Goal: Entertainment & Leisure: Consume media (video, audio)

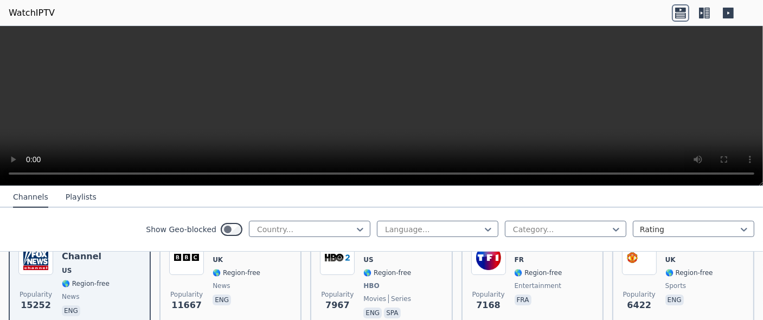
scroll to position [163, 0]
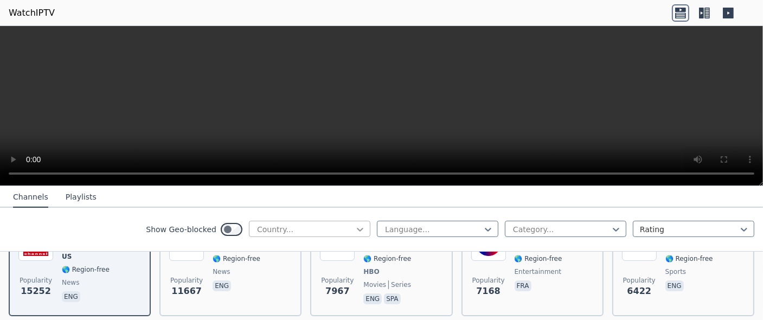
click at [355, 227] on icon at bounding box center [360, 229] width 11 height 11
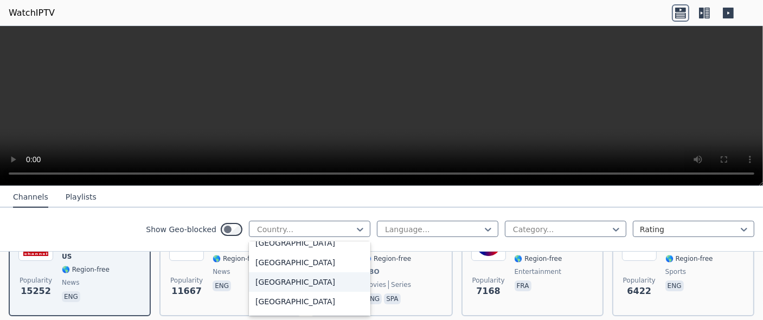
scroll to position [608, 0]
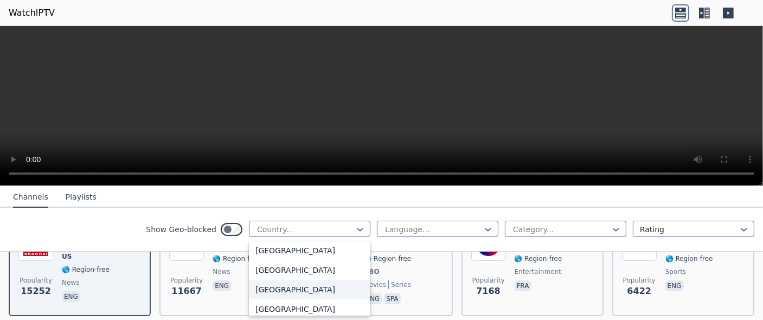
click at [275, 291] on div "Canada" at bounding box center [309, 290] width 121 height 20
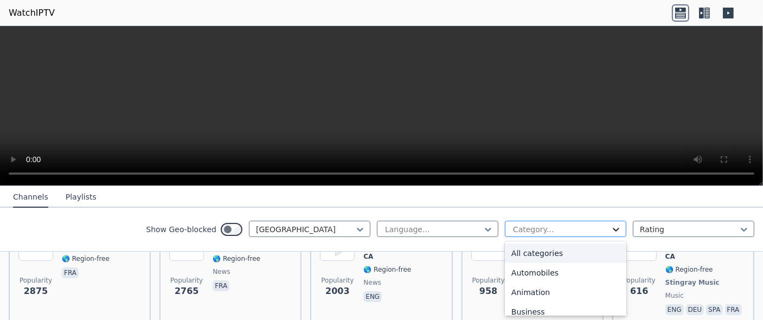
click at [611, 226] on icon at bounding box center [616, 229] width 11 height 11
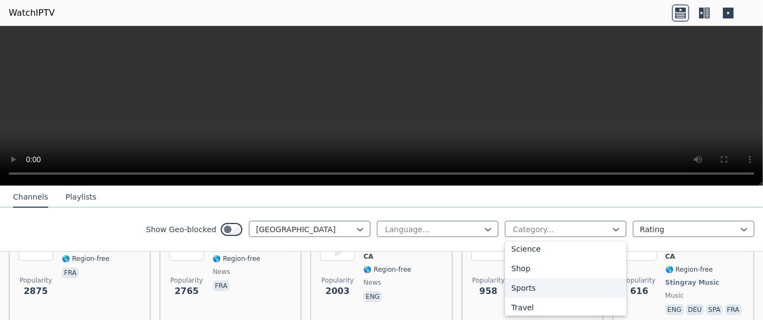
click at [524, 287] on div "Sports" at bounding box center [565, 288] width 121 height 20
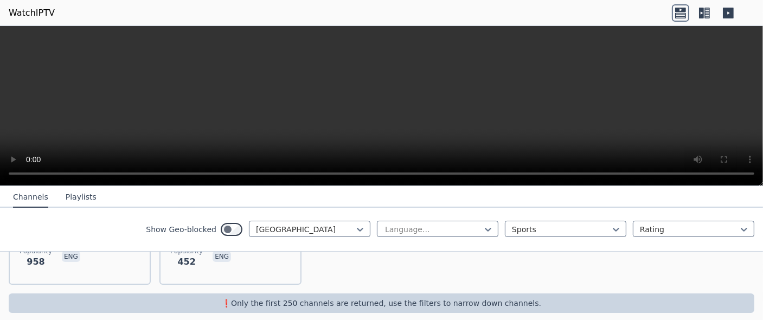
scroll to position [138, 0]
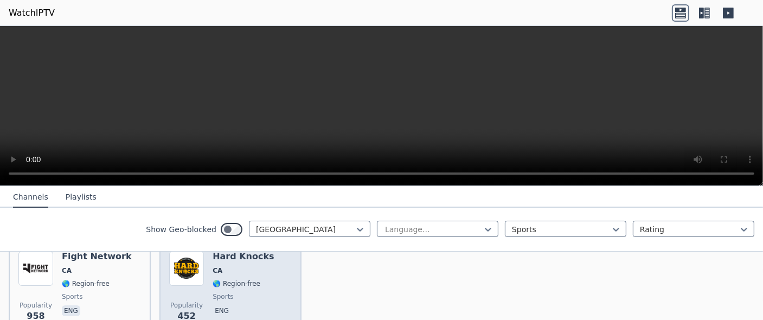
click at [243, 279] on span "🌎 Region-free" at bounding box center [237, 283] width 48 height 9
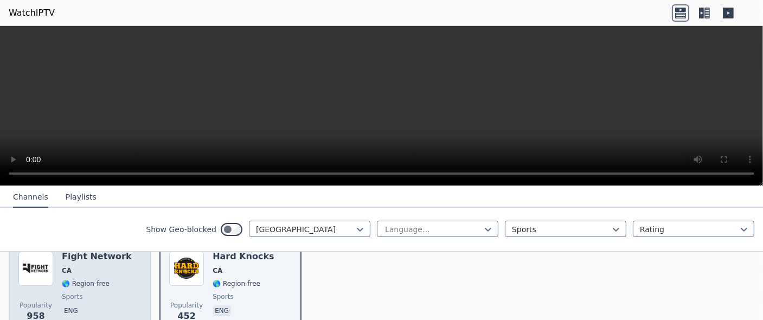
click at [95, 280] on div "Fight Network CA 🌎 Region-free sports eng" at bounding box center [97, 290] width 70 height 78
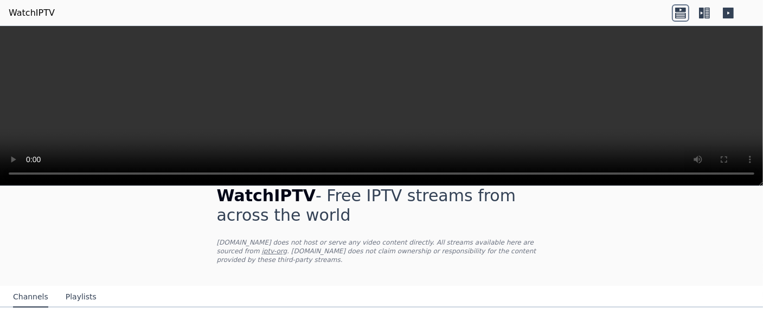
scroll to position [0, 0]
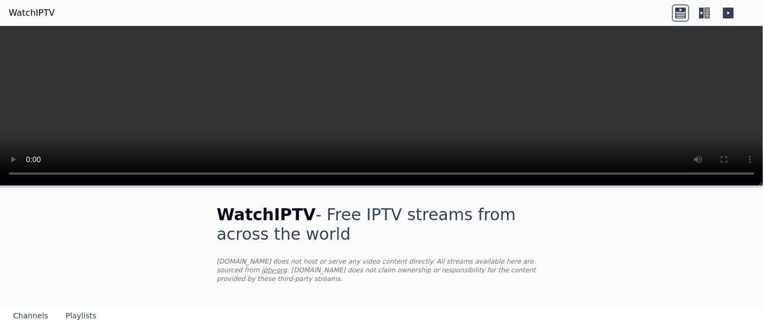
click at [703, 14] on icon at bounding box center [701, 13] width 5 height 11
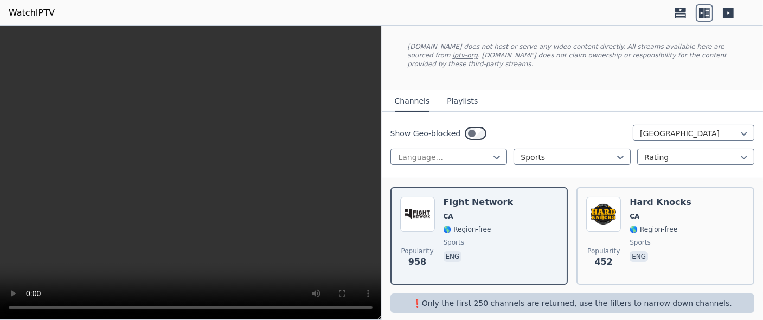
scroll to position [55, 0]
click at [740, 127] on icon at bounding box center [744, 132] width 11 height 11
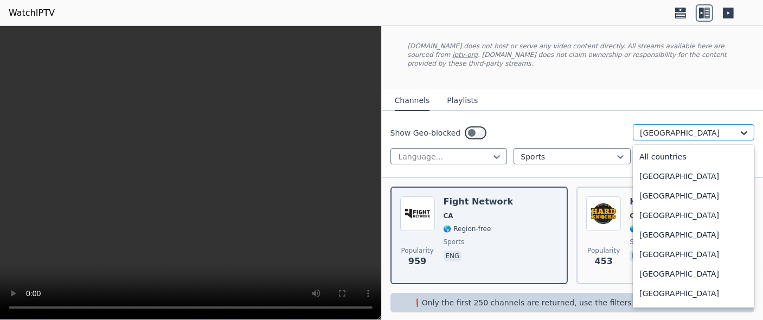
scroll to position [510, 0]
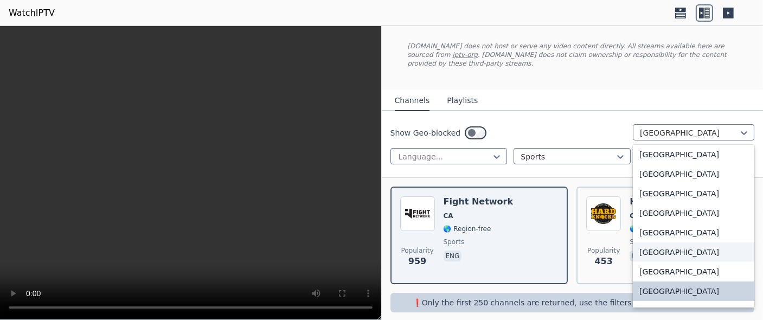
click at [668, 242] on div "Cambodia" at bounding box center [693, 252] width 121 height 20
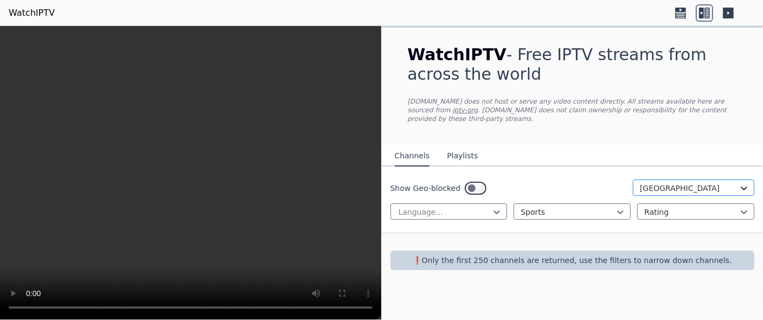
click at [747, 183] on icon at bounding box center [744, 188] width 11 height 11
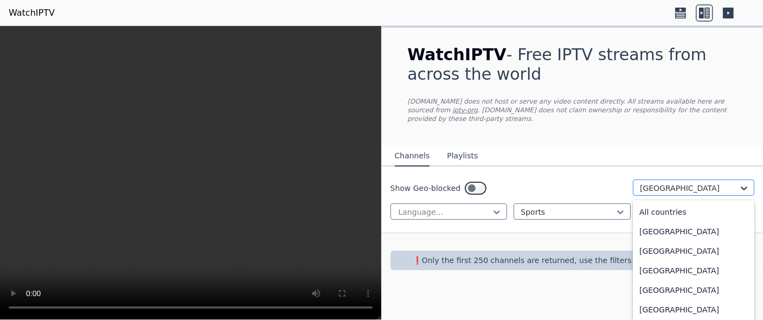
scroll to position [471, 0]
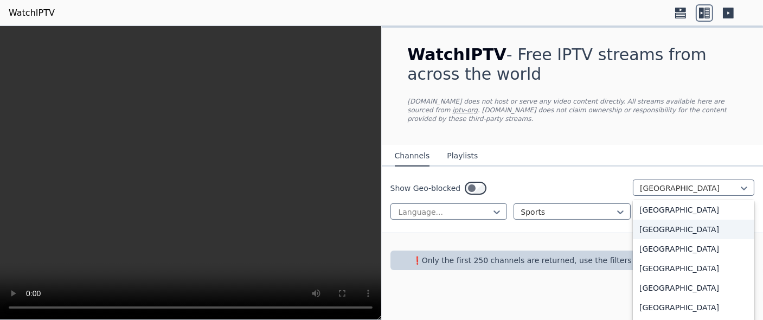
click at [657, 220] on div "Brazil" at bounding box center [693, 230] width 121 height 20
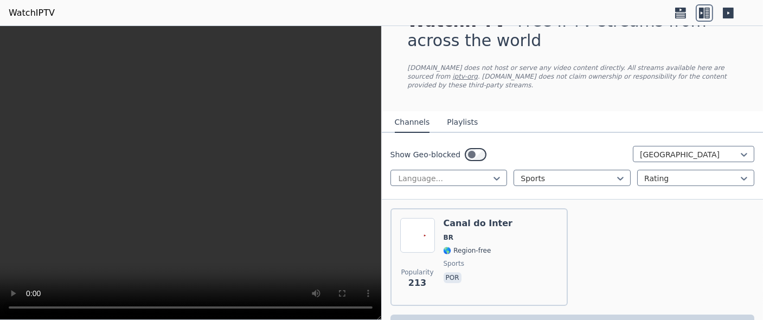
scroll to position [55, 0]
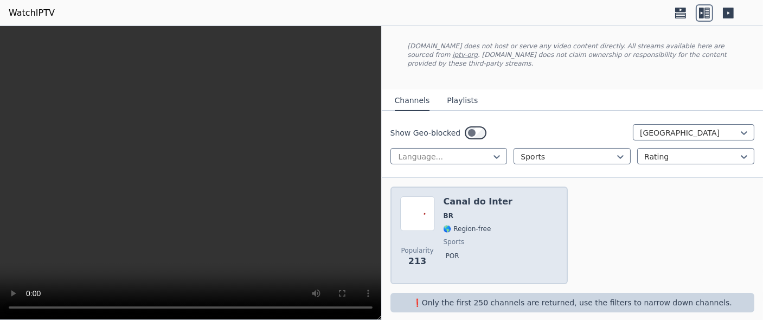
click at [466, 200] on div "Canal do Inter BR 🌎 Region-free sports por" at bounding box center [478, 235] width 69 height 78
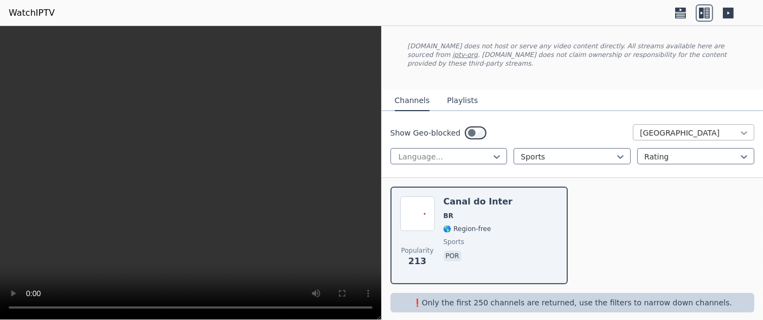
click at [739, 127] on icon at bounding box center [744, 132] width 11 height 11
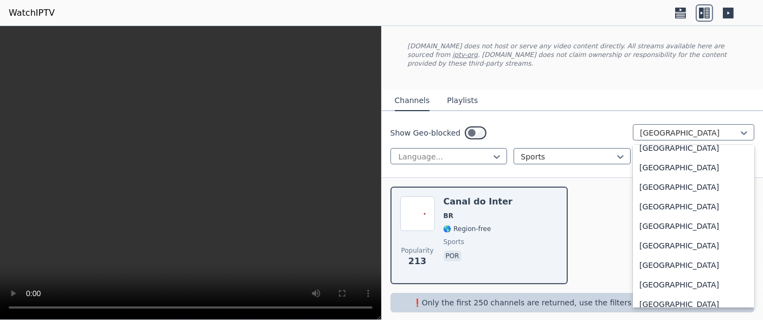
scroll to position [3526, 0]
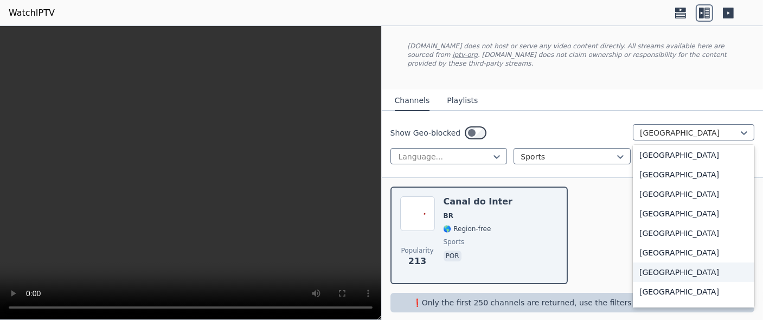
click at [671, 262] on div "Thailand" at bounding box center [693, 272] width 121 height 20
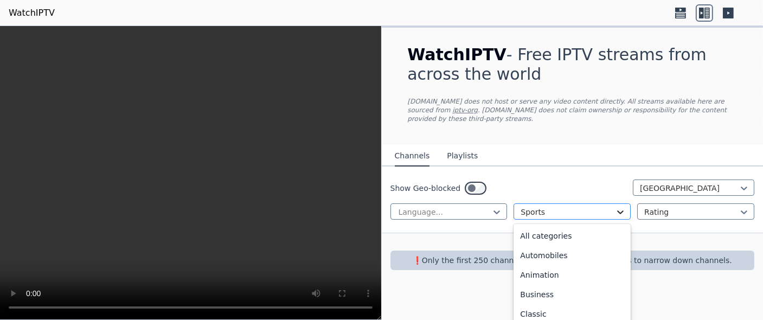
click at [619, 207] on icon at bounding box center [620, 212] width 11 height 11
click at [581, 228] on div "News" at bounding box center [571, 234] width 117 height 20
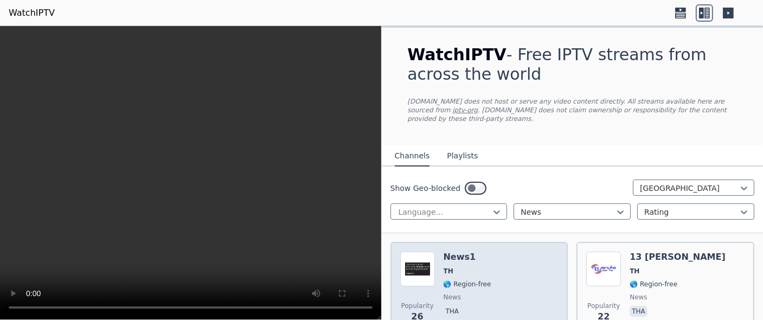
click at [500, 255] on div "Popularity 26 News1 TH 🌎 Region-free news tha" at bounding box center [479, 291] width 158 height 78
click at [487, 265] on div "Popularity 26 News1 TH 🌎 Region-free news tha" at bounding box center [479, 291] width 158 height 78
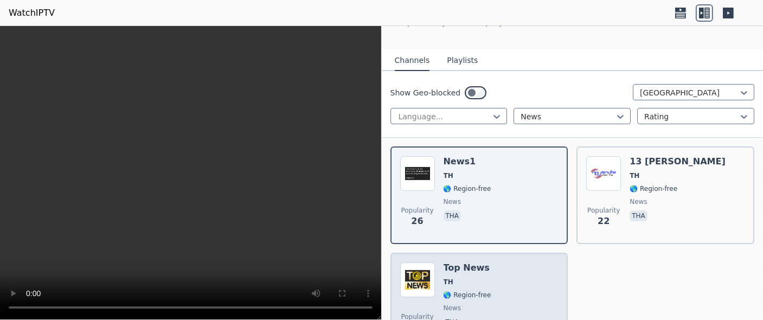
scroll to position [161, 0]
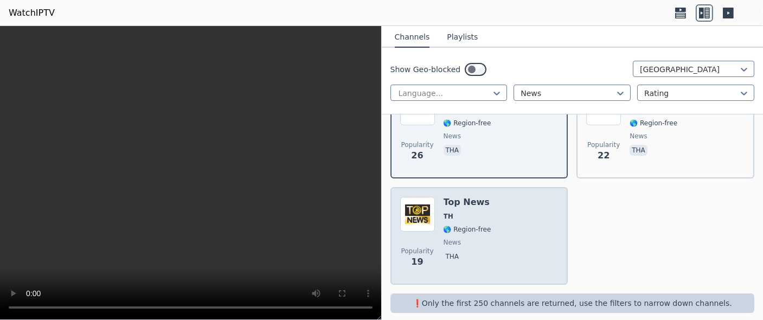
click at [468, 225] on span "🌎 Region-free" at bounding box center [468, 229] width 48 height 9
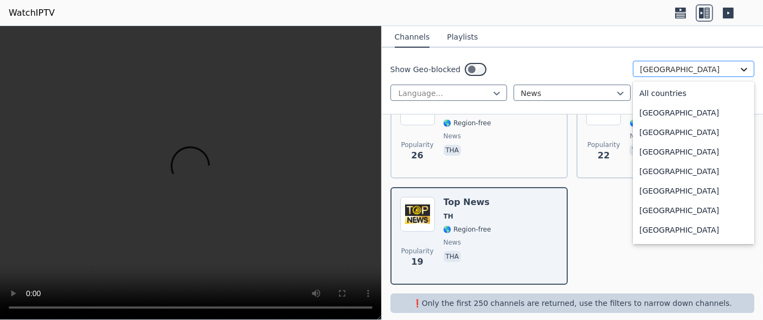
click at [739, 69] on icon at bounding box center [744, 69] width 11 height 11
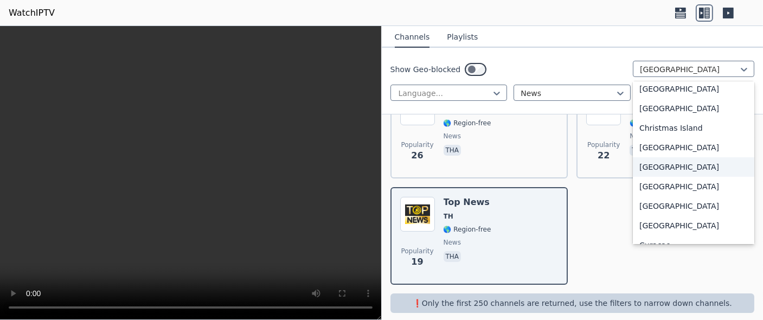
scroll to position [728, 0]
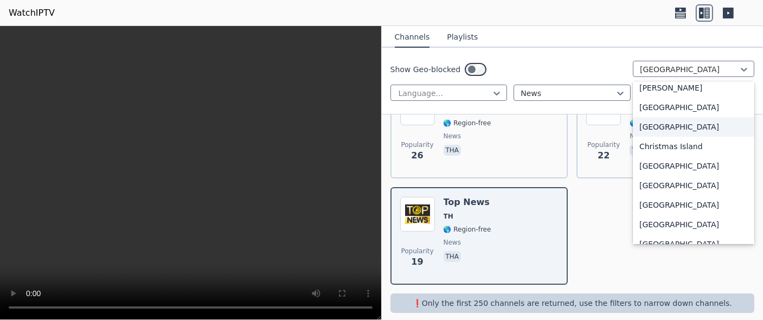
click at [662, 131] on div "[GEOGRAPHIC_DATA]" at bounding box center [693, 127] width 121 height 20
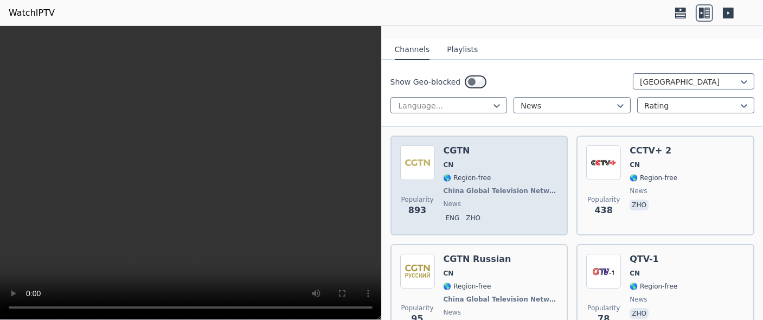
scroll to position [108, 0]
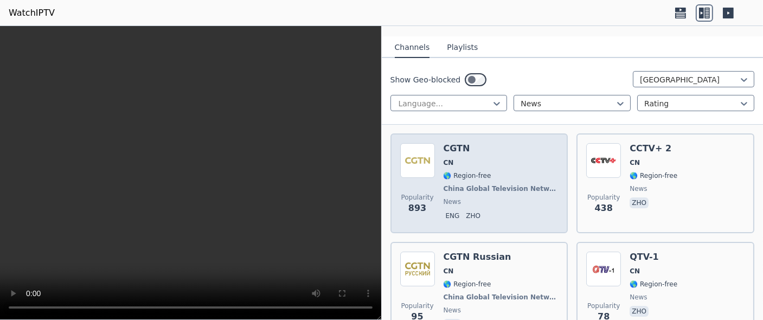
click at [508, 161] on div "CGTN CN 🌎 Region-free China Global Television Network news eng zho" at bounding box center [501, 183] width 115 height 80
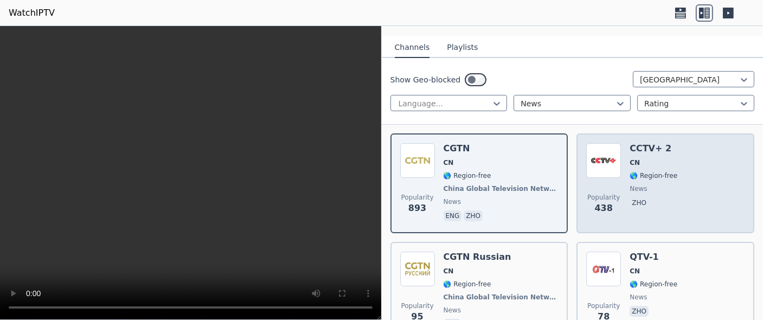
click at [657, 172] on div "CCTV+ 2 CN 🌎 Region-free news zho" at bounding box center [654, 183] width 48 height 80
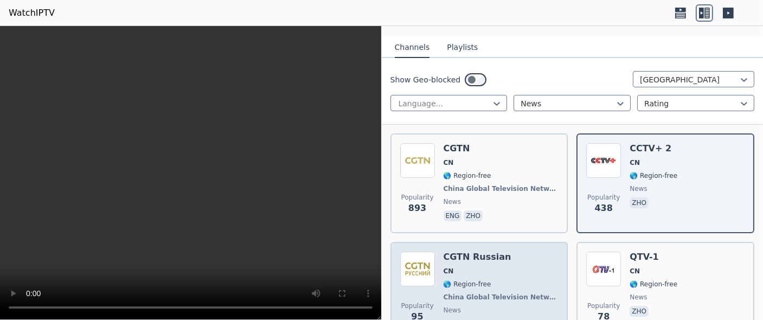
click at [510, 268] on div "CGTN Russian CN 🌎 Region-free China Global Television Network news rus" at bounding box center [501, 292] width 115 height 80
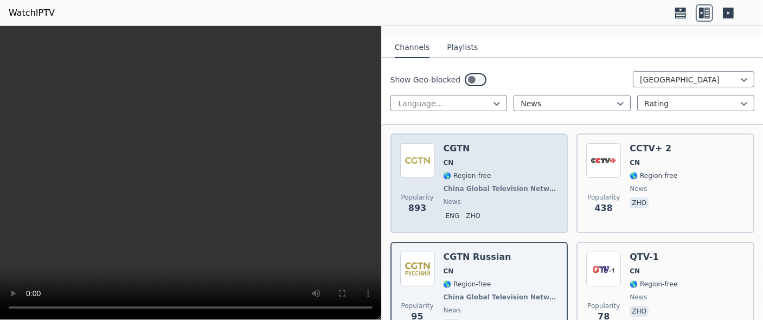
click at [485, 184] on span "China Global Television Network" at bounding box center [500, 188] width 113 height 9
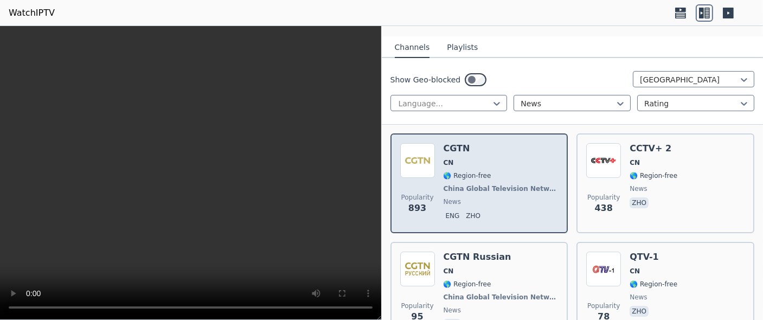
click at [485, 184] on span "China Global Television Network" at bounding box center [500, 188] width 113 height 9
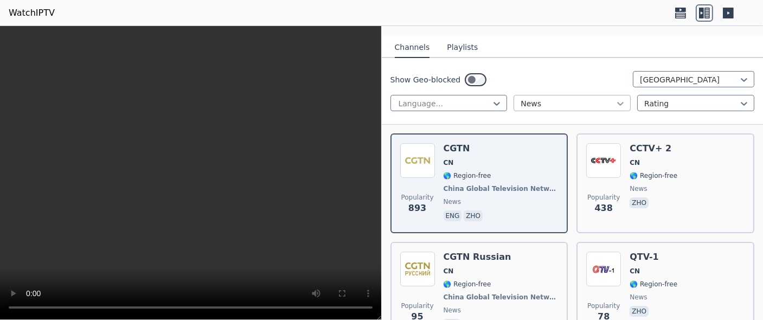
click at [615, 98] on icon at bounding box center [620, 103] width 11 height 11
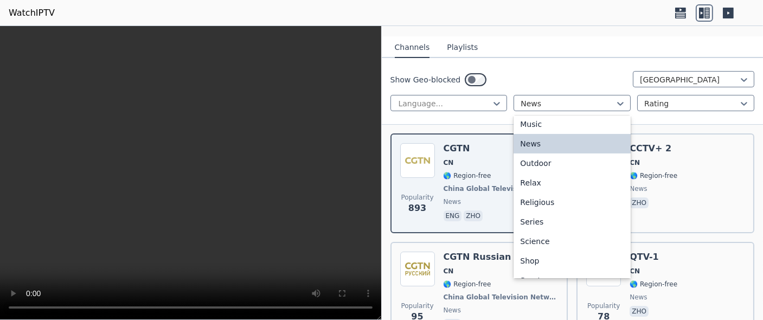
scroll to position [322, 0]
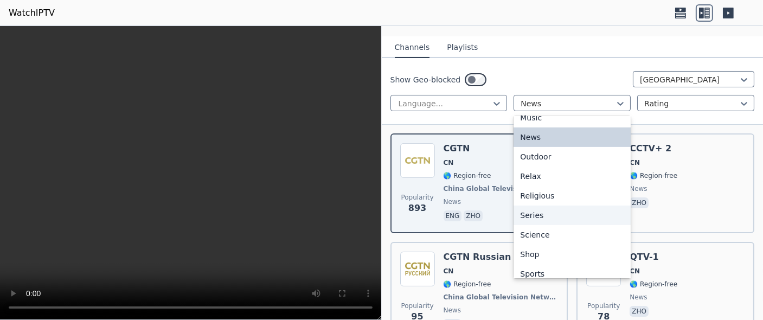
click at [538, 206] on div "Series" at bounding box center [571, 216] width 117 height 20
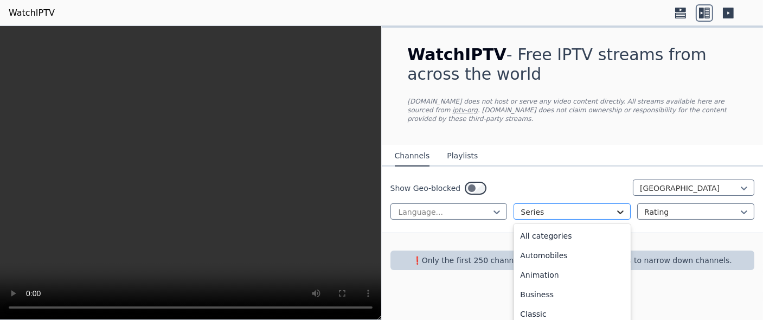
click at [623, 210] on icon at bounding box center [620, 212] width 7 height 4
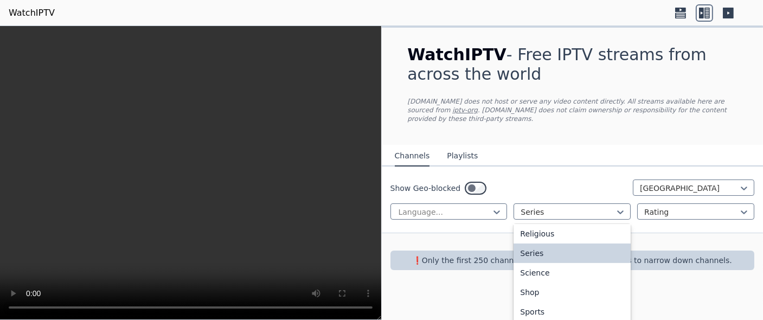
scroll to position [396, 0]
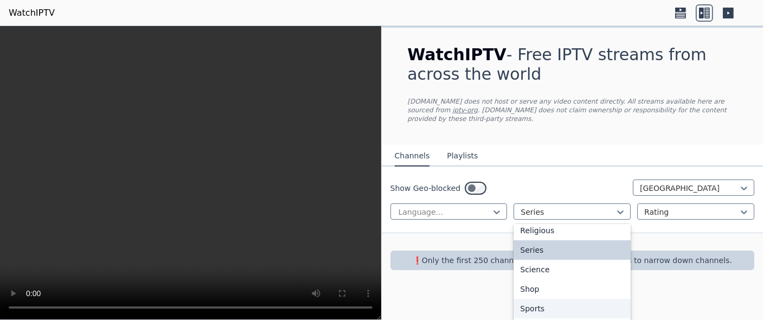
click at [567, 299] on div "Sports" at bounding box center [571, 309] width 117 height 20
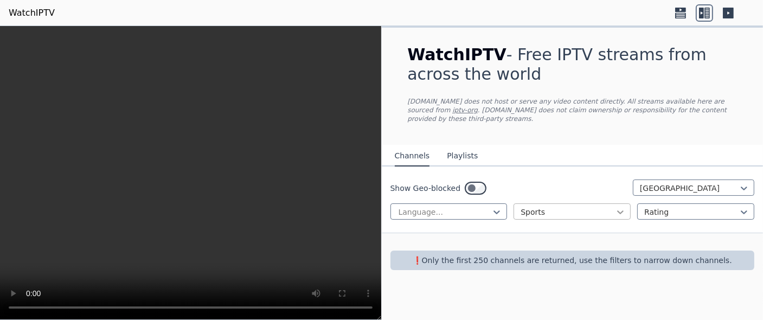
click at [621, 210] on icon at bounding box center [620, 212] width 7 height 4
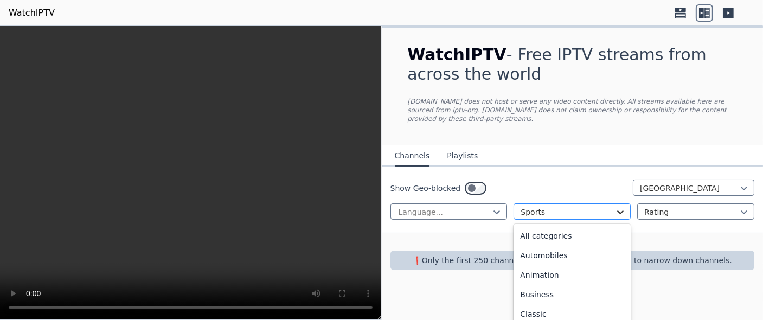
scroll to position [334, 0]
click at [576, 243] on div "Outdoor" at bounding box center [571, 253] width 117 height 20
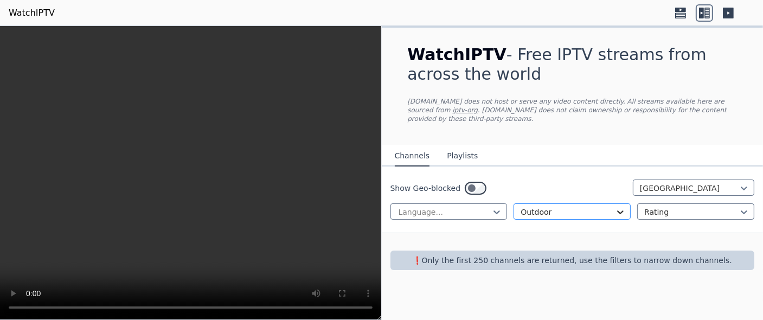
click at [622, 207] on icon at bounding box center [620, 212] width 11 height 11
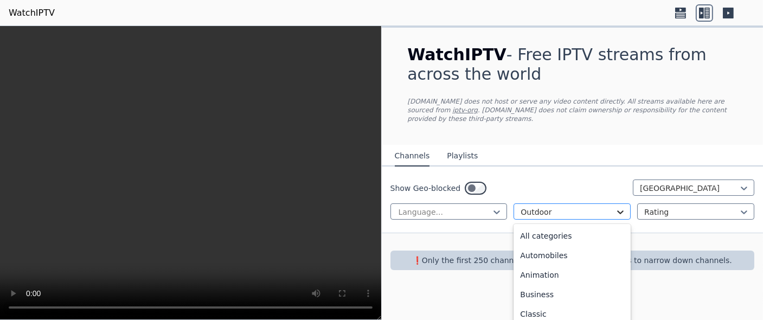
scroll to position [217, 0]
click at [559, 226] on div "Family" at bounding box center [571, 234] width 117 height 20
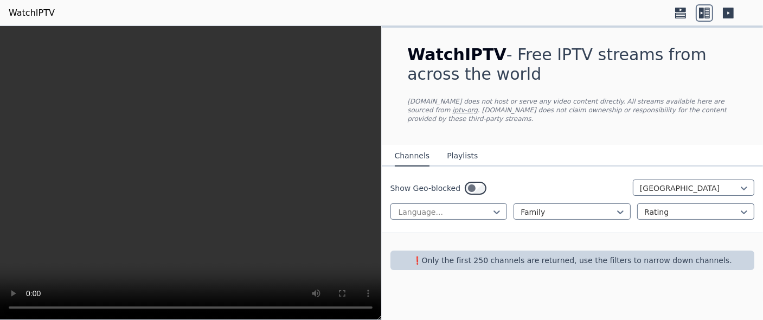
click at [460, 150] on button "Playlists" at bounding box center [462, 156] width 31 height 21
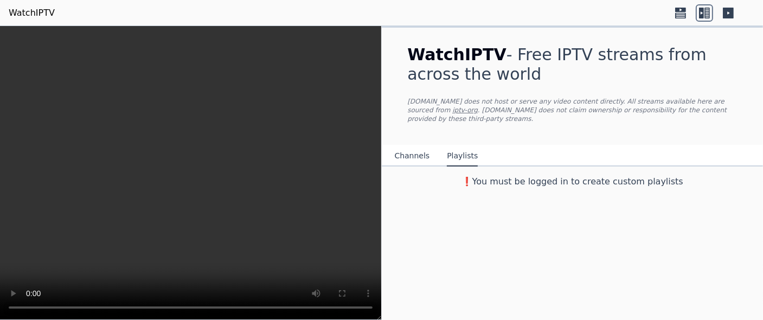
click at [410, 151] on button "Channels" at bounding box center [412, 156] width 35 height 21
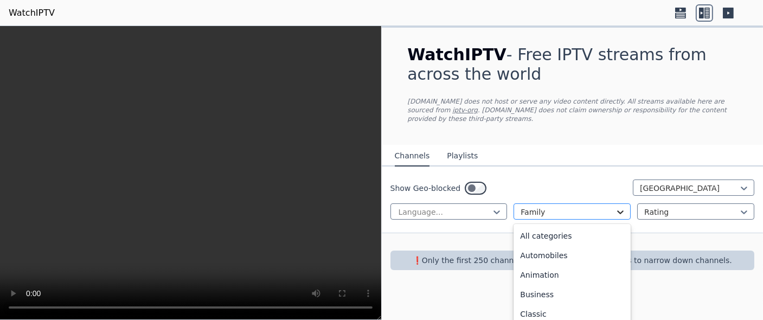
click at [617, 207] on icon at bounding box center [620, 212] width 11 height 11
click at [593, 232] on div "Classic" at bounding box center [571, 234] width 117 height 20
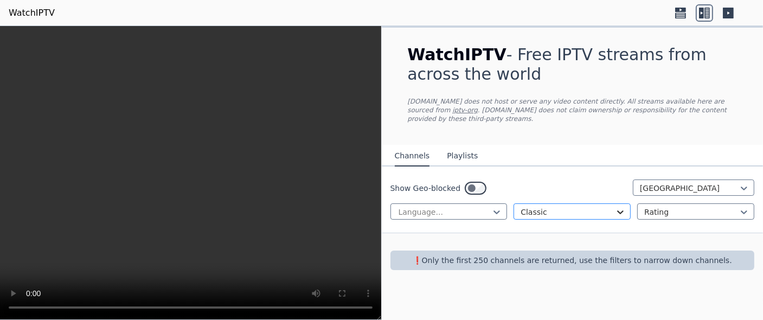
click at [624, 207] on icon at bounding box center [620, 212] width 11 height 11
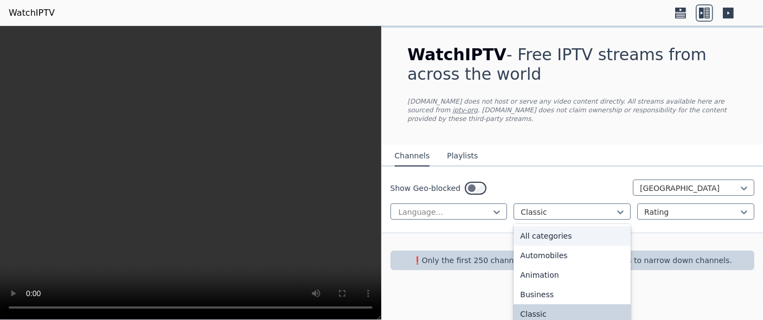
click at [560, 227] on div "All categories" at bounding box center [571, 236] width 117 height 20
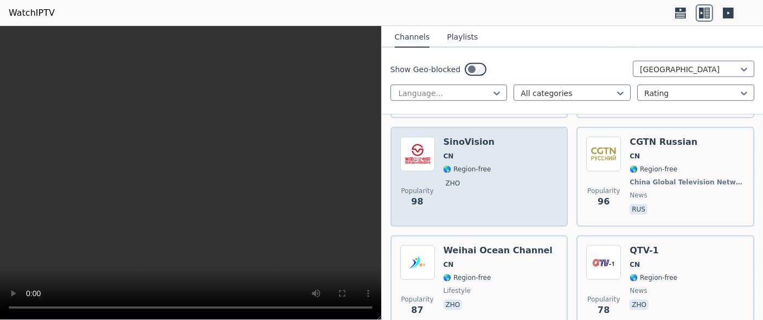
scroll to position [759, 0]
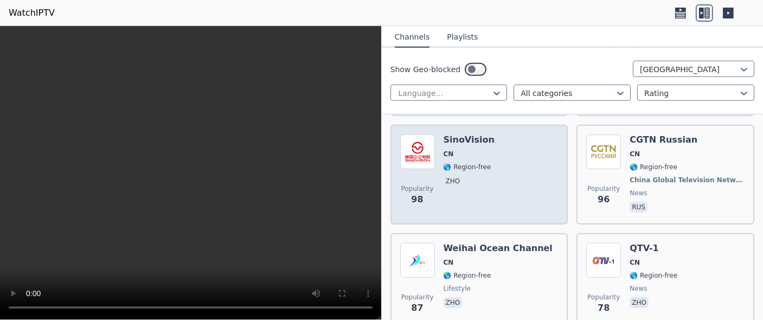
click at [478, 134] on h6 "SinoVision" at bounding box center [469, 139] width 51 height 11
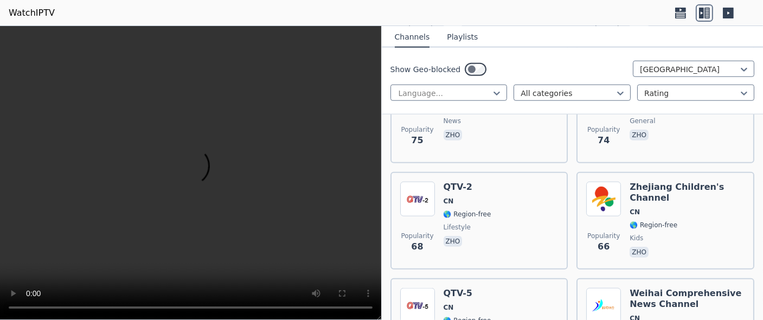
scroll to position [1084, 0]
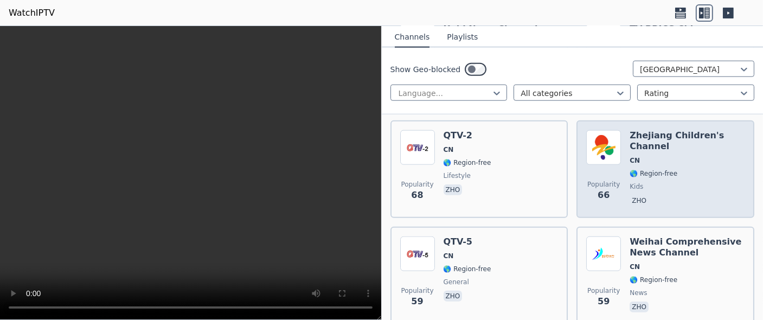
click at [676, 169] on span "🌎 Region-free" at bounding box center [687, 173] width 115 height 9
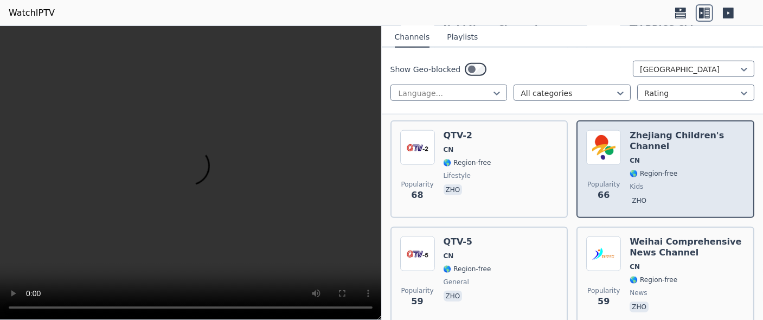
click at [669, 169] on span "🌎 Region-free" at bounding box center [687, 173] width 115 height 9
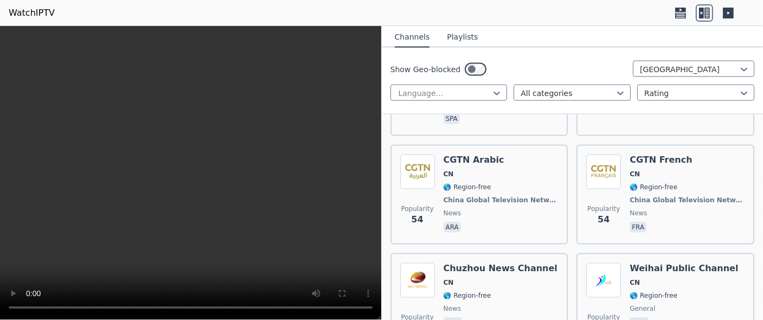
scroll to position [1548, 0]
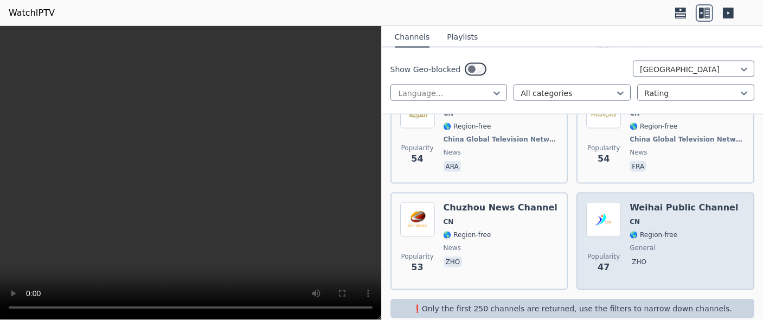
click at [670, 217] on span "CN" at bounding box center [684, 221] width 108 height 9
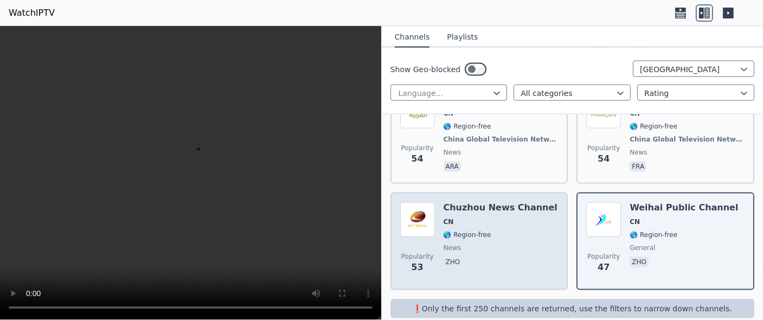
click at [520, 243] on span "news" at bounding box center [501, 247] width 114 height 9
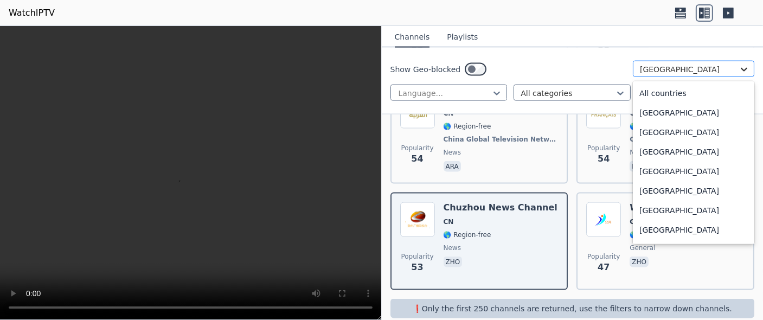
click at [739, 68] on icon at bounding box center [744, 69] width 11 height 11
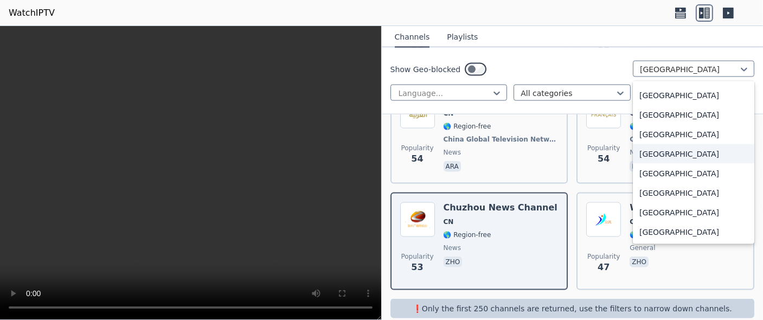
scroll to position [3820, 0]
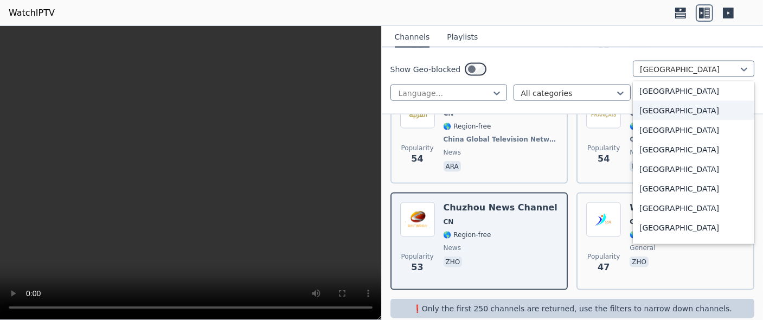
click at [683, 111] on div "[GEOGRAPHIC_DATA]" at bounding box center [693, 111] width 121 height 20
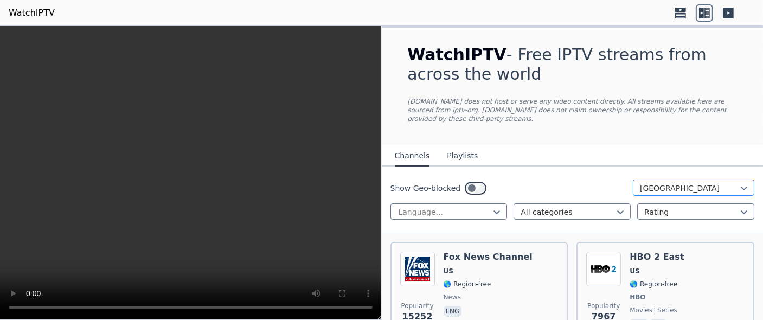
scroll to position [108, 0]
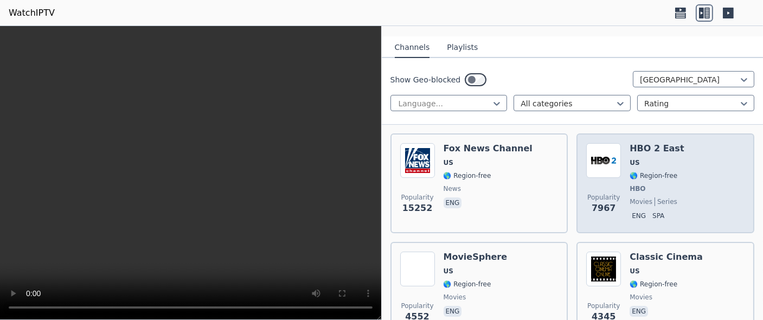
click at [677, 168] on div "Popularity 7967 HBO 2 East US 🌎 Region-free HBO movies series eng spa" at bounding box center [665, 183] width 158 height 80
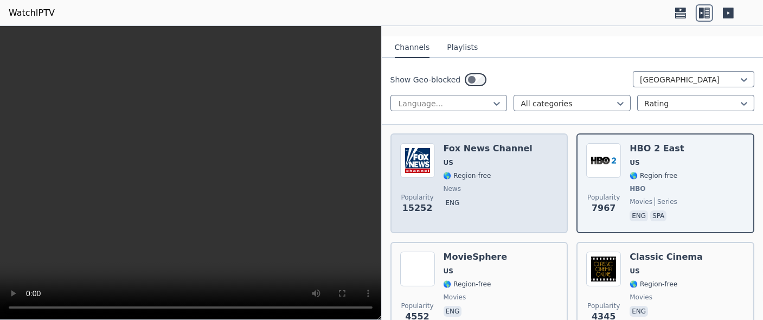
click at [499, 172] on div "Fox News Channel US 🌎 Region-free news eng" at bounding box center [488, 183] width 89 height 80
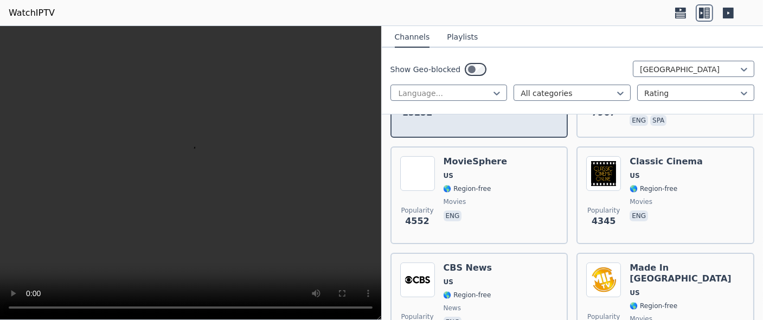
scroll to position [217, 0]
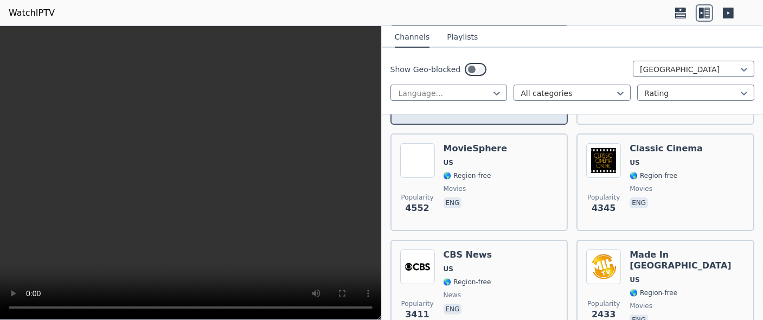
click at [499, 172] on div "Popularity 4552 MovieSphere US 🌎 Region-free movies eng" at bounding box center [479, 182] width 158 height 78
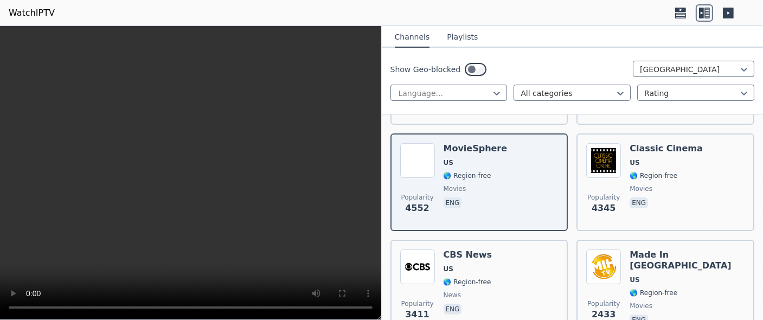
click at [20, 53] on video at bounding box center [190, 173] width 381 height 294
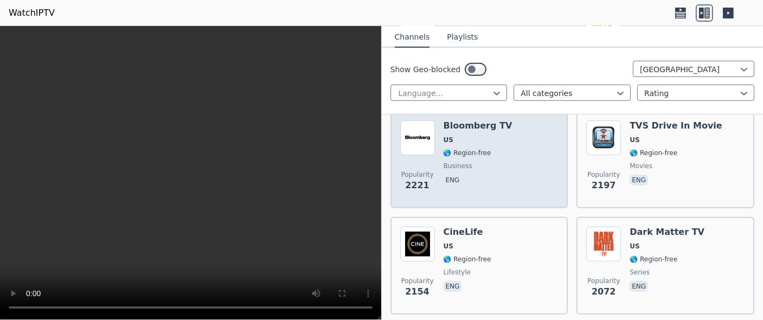
scroll to position [488, 0]
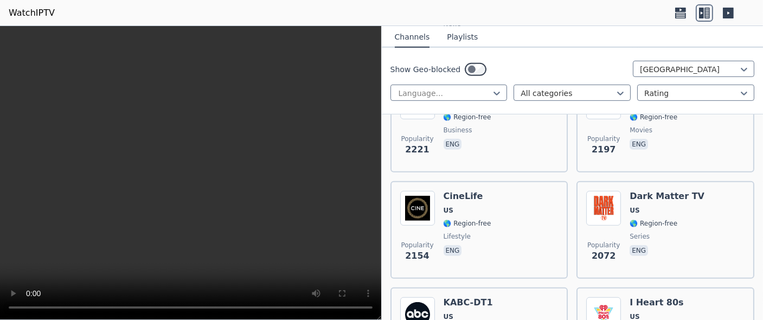
click at [70, 157] on video at bounding box center [190, 173] width 381 height 294
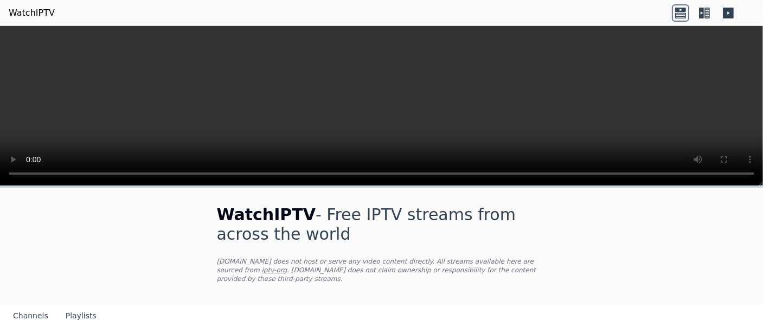
click at [89, 83] on video at bounding box center [381, 106] width 763 height 160
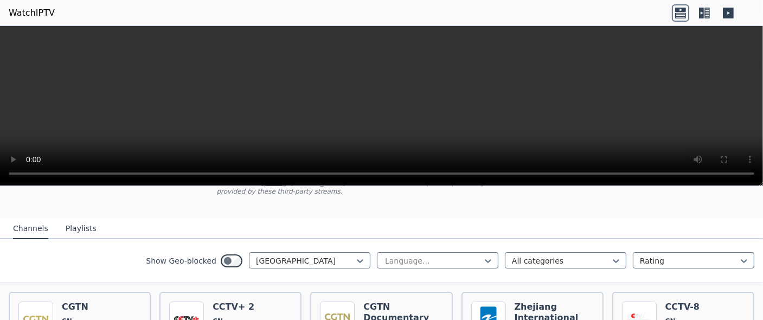
scroll to position [117, 0]
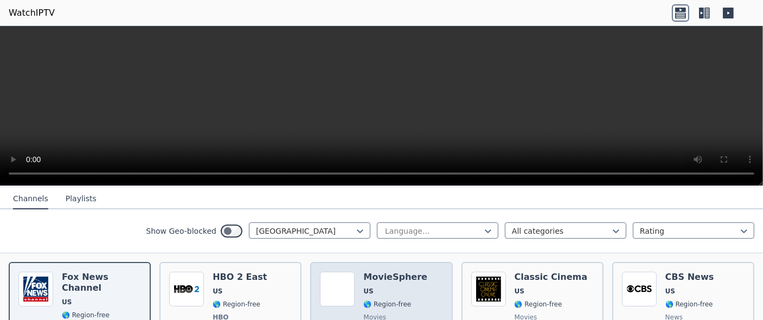
click at [351, 277] on div "Popularity 4555 MovieSphere US 🌎 Region-free movies eng" at bounding box center [381, 312] width 123 height 80
